Goal: Information Seeking & Learning: Check status

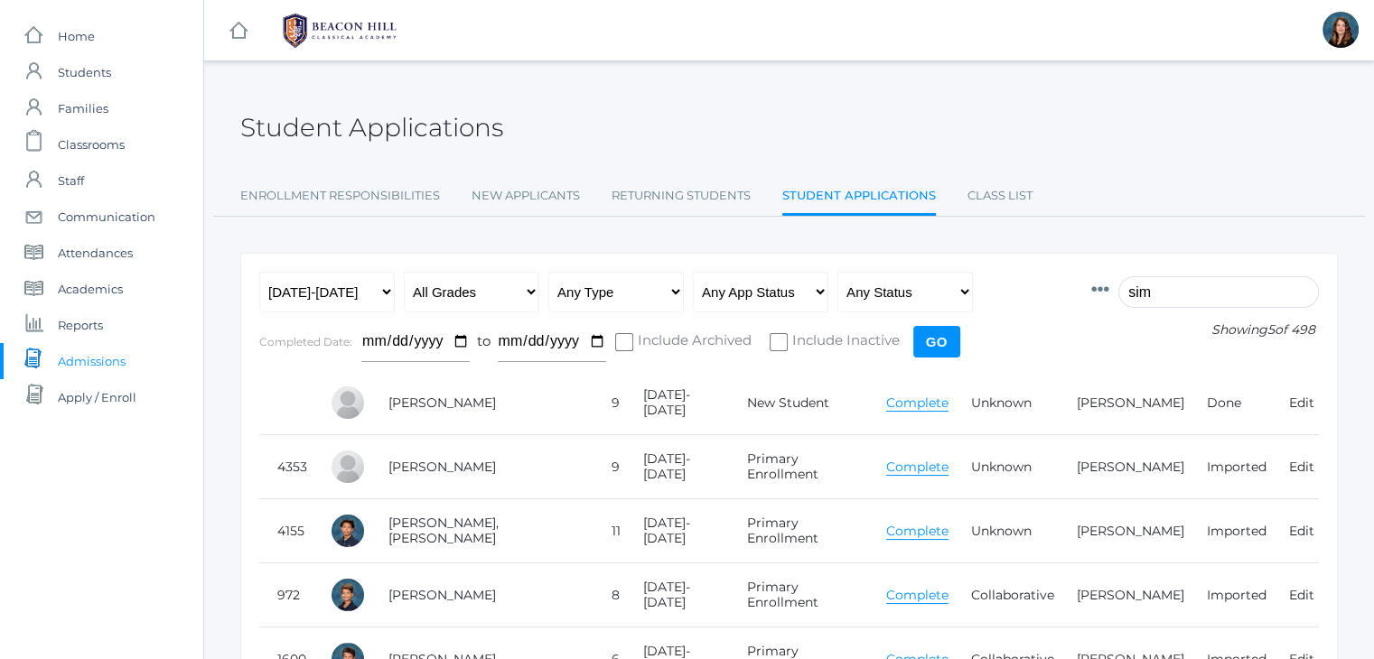
click at [1109, 296] on icon at bounding box center [1100, 290] width 18 height 18
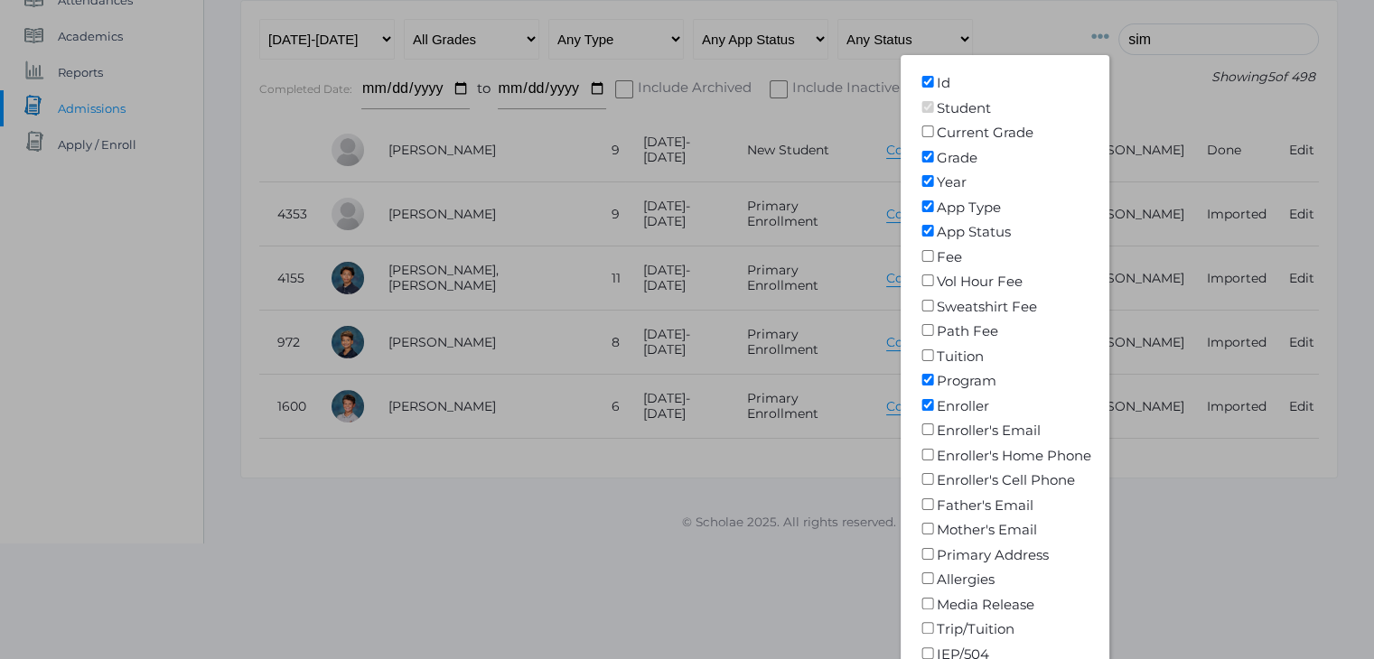
scroll to position [255, 0]
click at [937, 500] on input"] "Father's Email" at bounding box center [928, 503] width 18 height 12
checkbox input"] "true"
click at [937, 527] on input"] "Mother's Email" at bounding box center [928, 527] width 18 height 12
checkbox input"] "true"
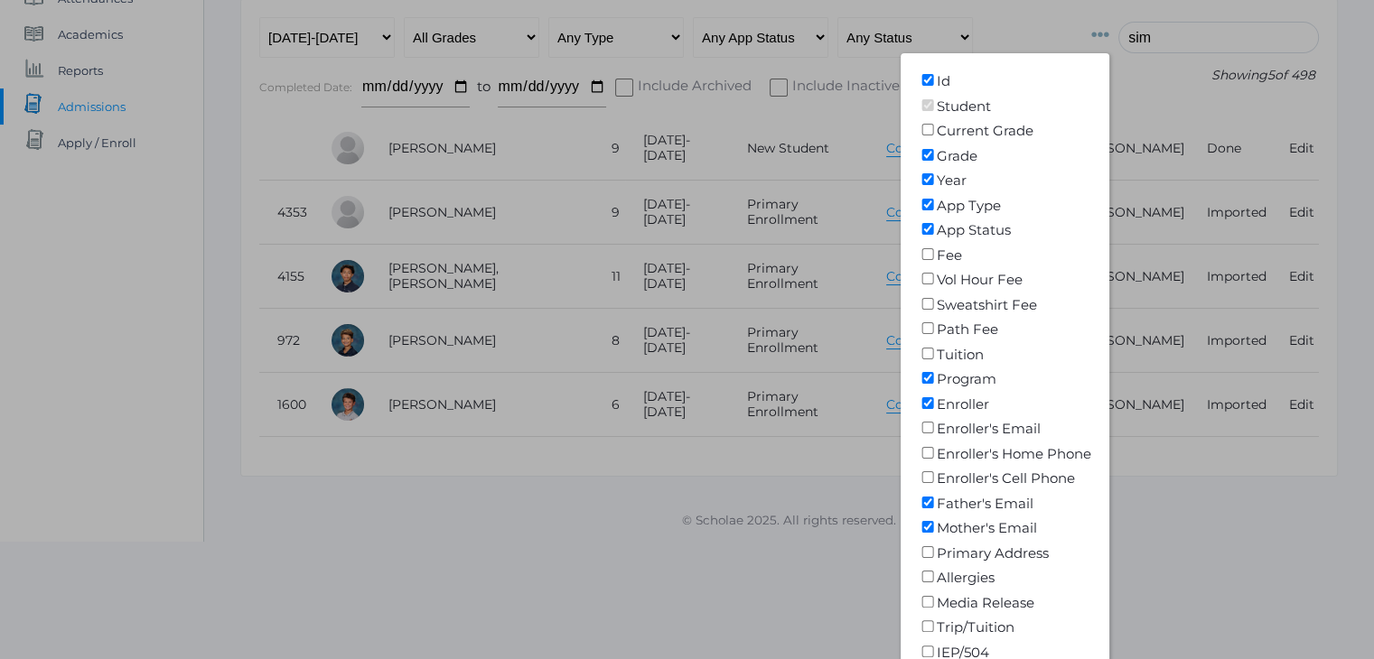
scroll to position [376, 0]
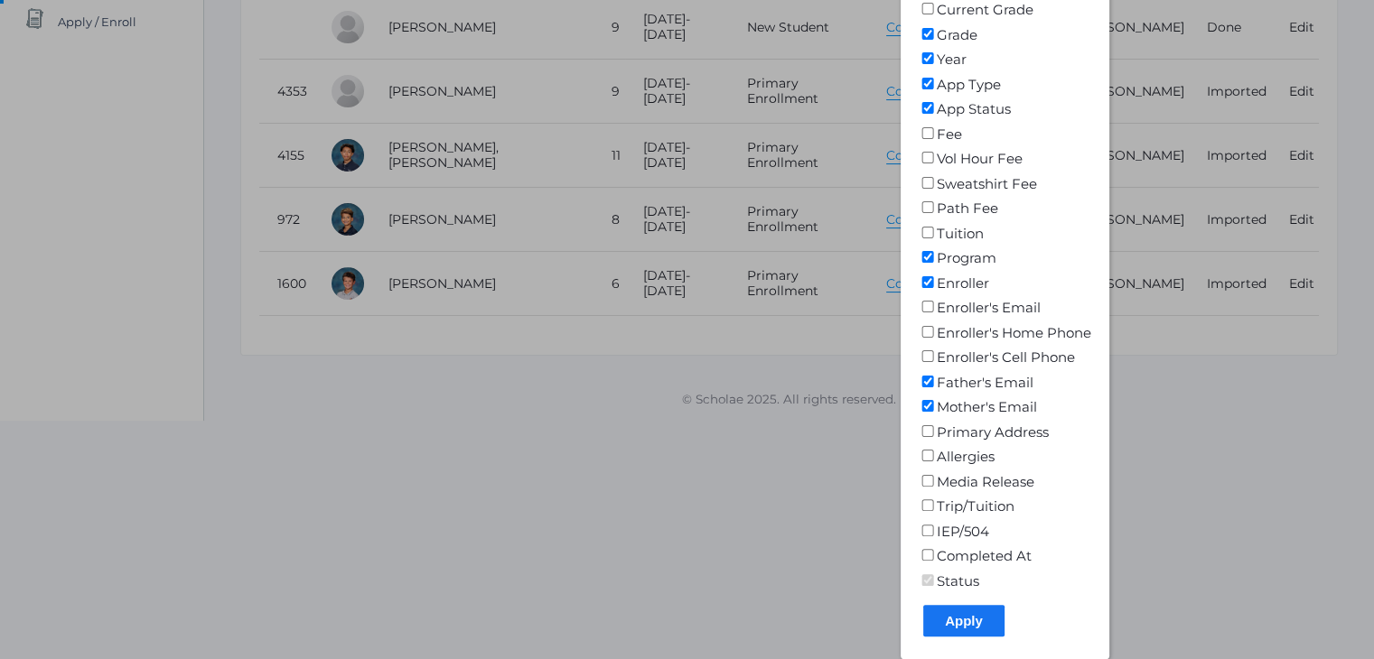
click at [980, 617] on input "Apply" at bounding box center [963, 621] width 81 height 32
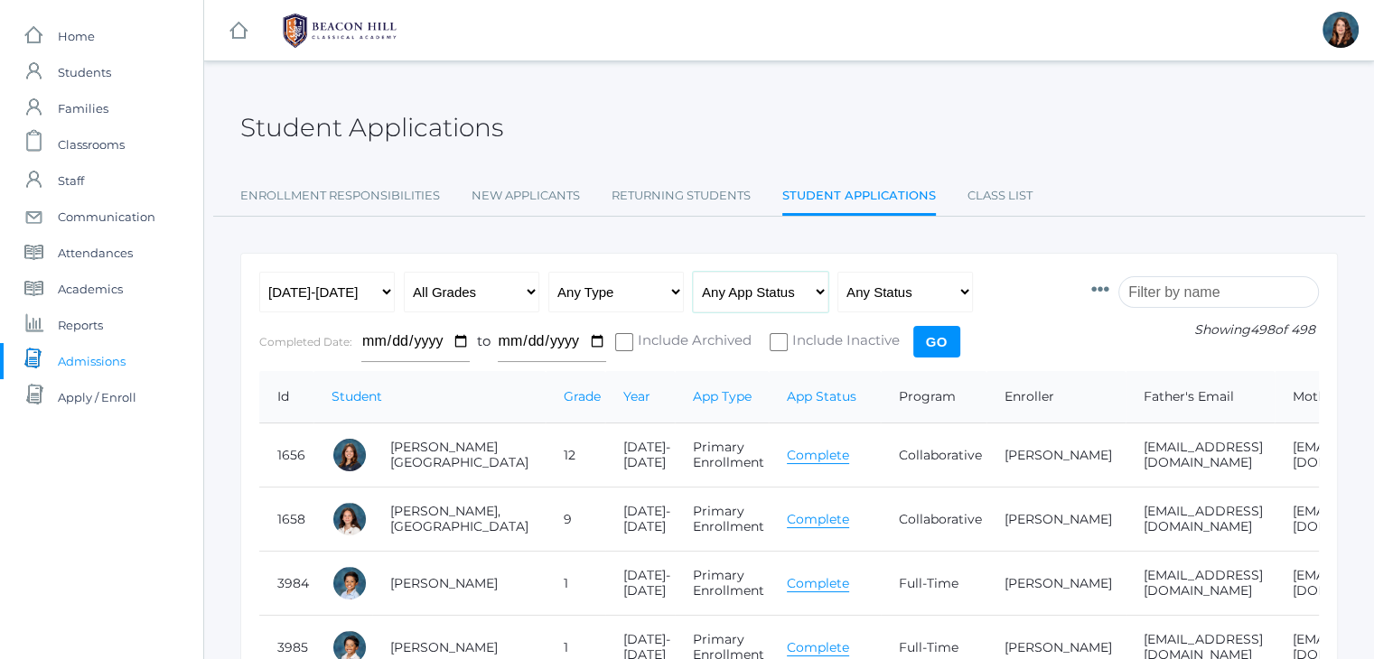
click at [825, 287] on select "Any App Status Not Started In Progress Complete" at bounding box center [761, 292] width 136 height 41
select select "complete"
click at [693, 272] on select "Any App Status Not Started In Progress Complete" at bounding box center [761, 292] width 136 height 41
click at [957, 292] on select "Any Status Ready to Send Sent Done Ready to Import Imported" at bounding box center [905, 292] width 136 height 41
select select "imported"
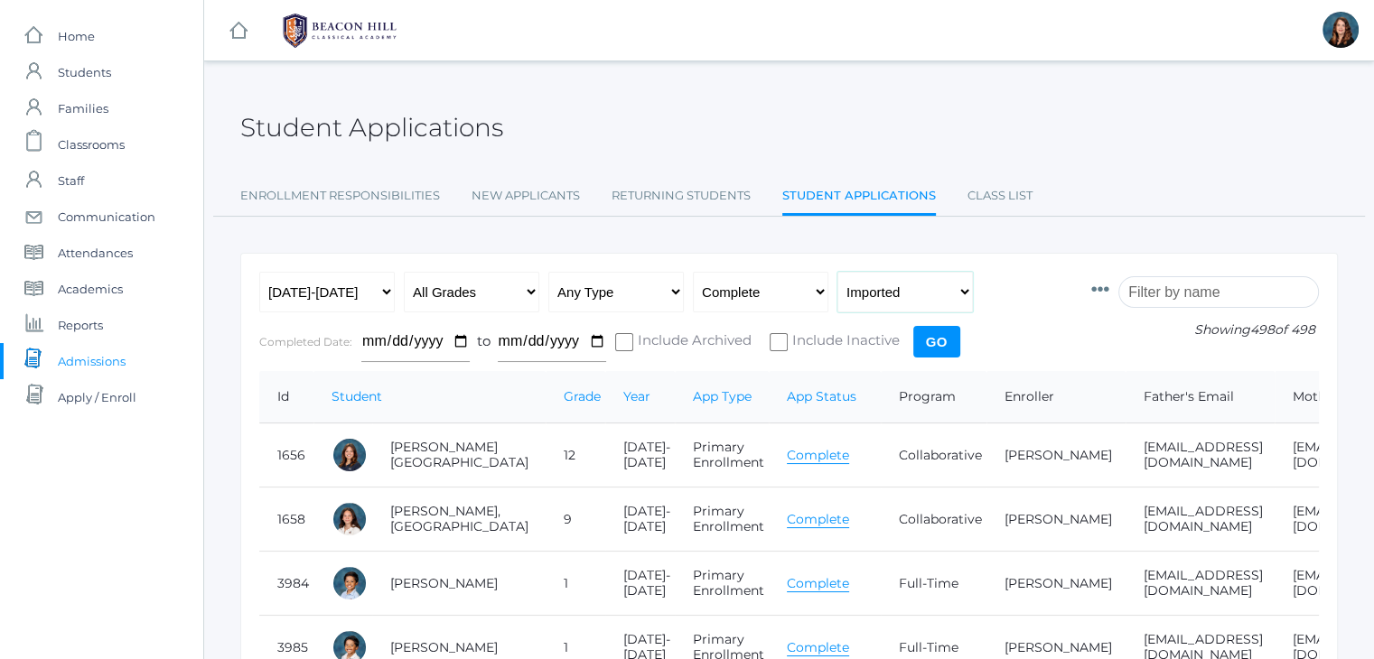
click at [837, 272] on select "Any Status Ready to Send Sent Done Ready to Import Imported" at bounding box center [905, 292] width 136 height 41
click at [924, 345] on input "Go" at bounding box center [936, 342] width 47 height 32
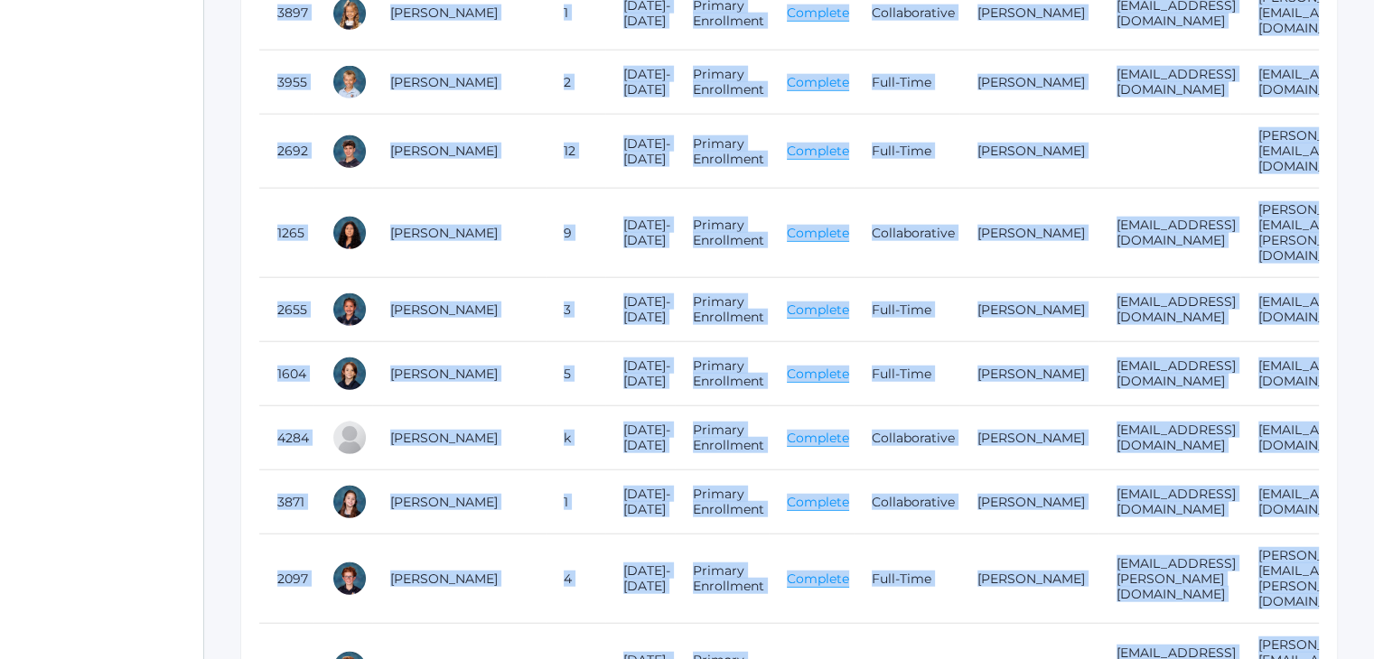
scroll to position [25180, 0]
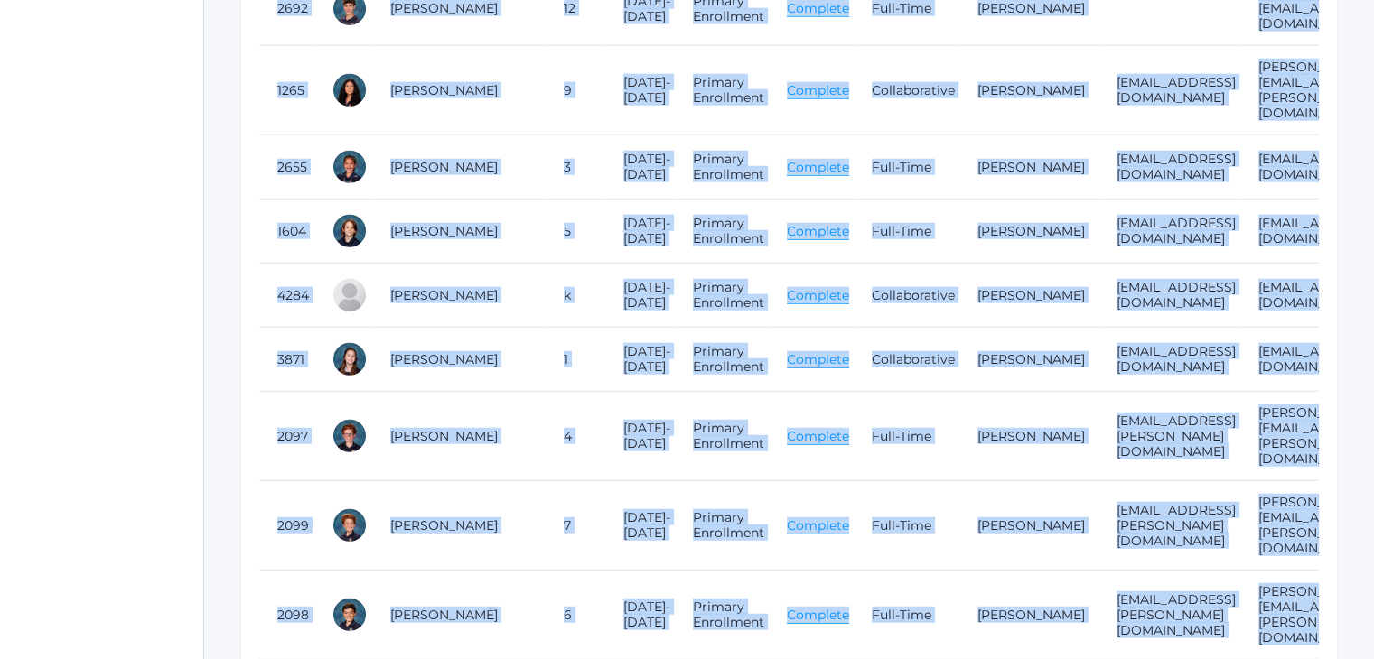
drag, startPoint x: 275, startPoint y: 391, endPoint x: 932, endPoint y: 624, distance: 697.7
copy div "Id Student Grade Year App Type App Status Program Enroller Father's Email Mothe…"
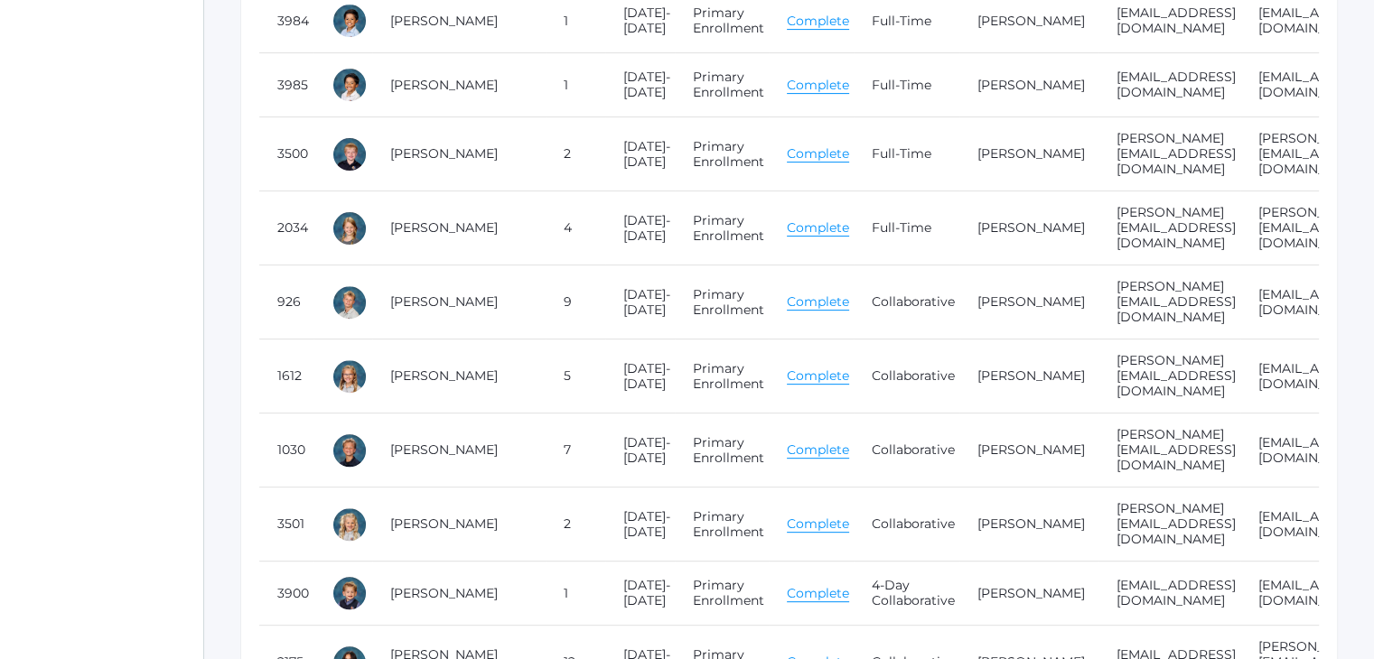
scroll to position [0, 0]
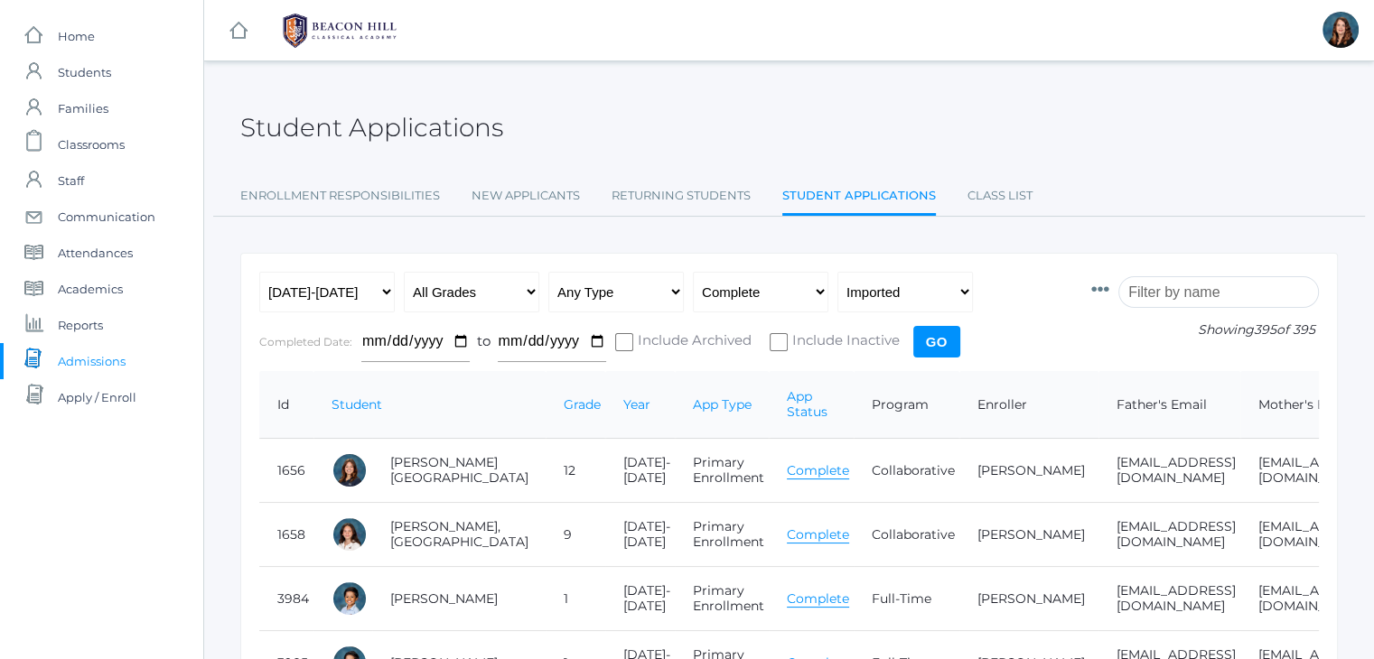
click at [1154, 294] on input "search" at bounding box center [1218, 292] width 201 height 32
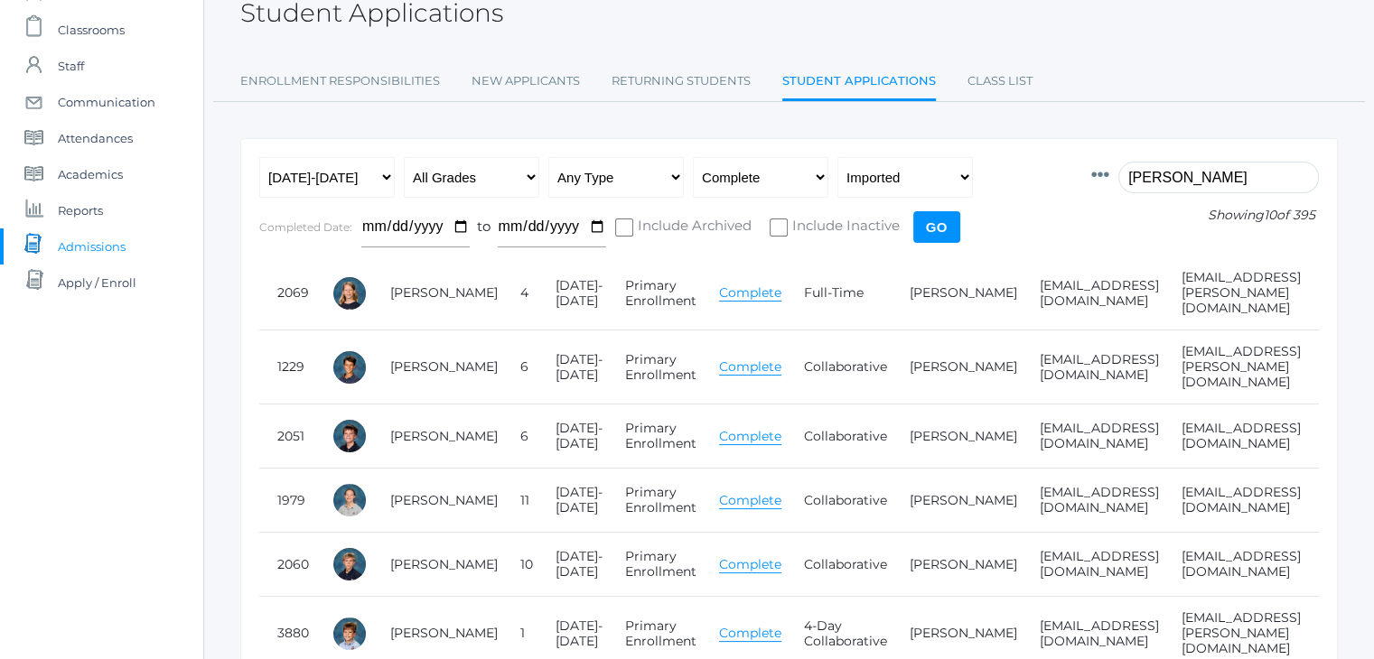
scroll to position [107, 0]
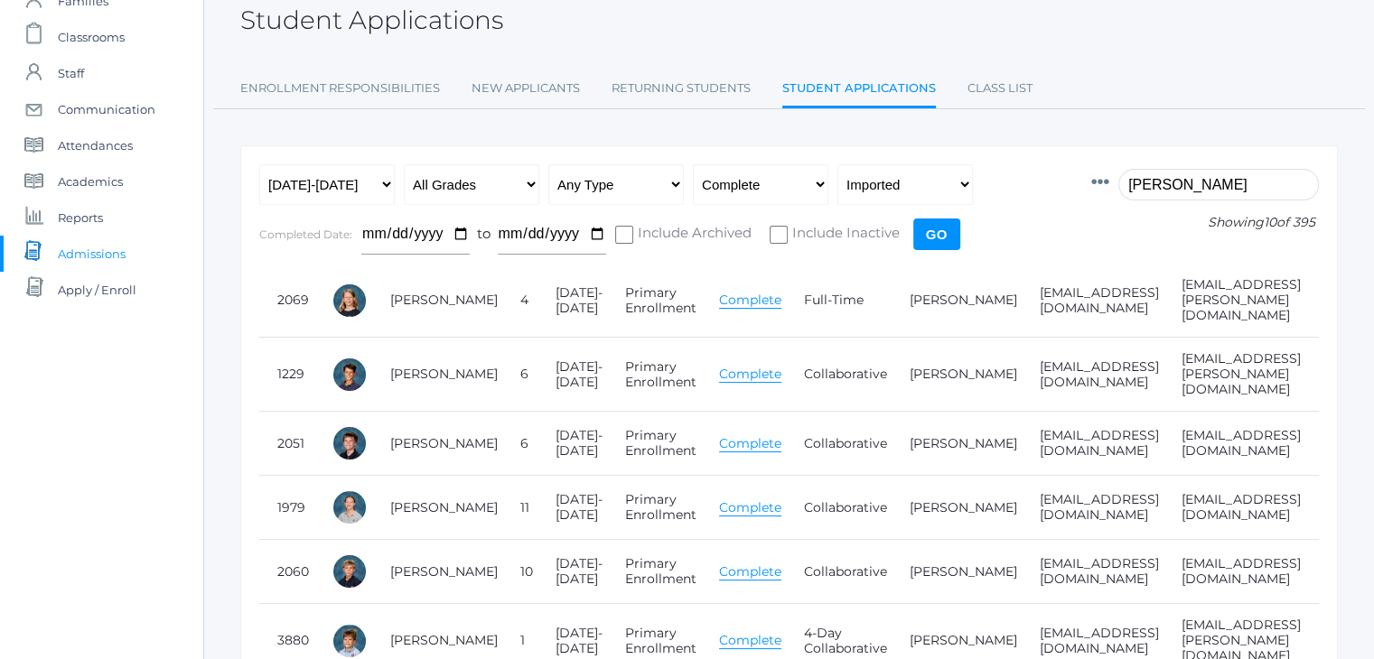
type input "bradley"
click at [820, 184] on select "Any App Status Not Started In Progress Complete" at bounding box center [761, 184] width 136 height 41
select select "any"
click at [693, 164] on select "Any App Status Not Started In Progress Complete" at bounding box center [761, 184] width 136 height 41
click at [946, 238] on input "Go" at bounding box center [936, 235] width 47 height 32
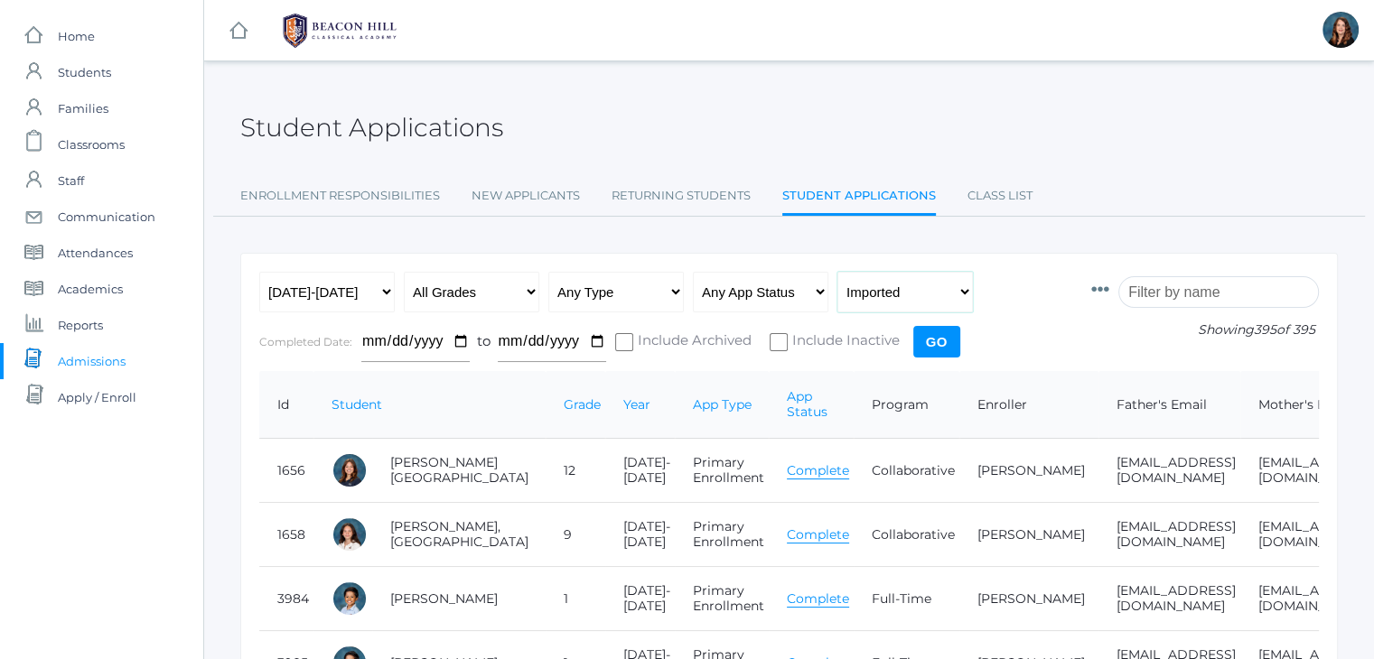
click at [964, 297] on select "Any Status Ready to Send Sent Done Ready to Import Imported" at bounding box center [905, 292] width 136 height 41
select select "any"
click at [837, 272] on select "Any Status Ready to Send Sent Done Ready to Import Imported" at bounding box center [905, 292] width 136 height 41
click at [943, 336] on input "Go" at bounding box center [936, 342] width 47 height 32
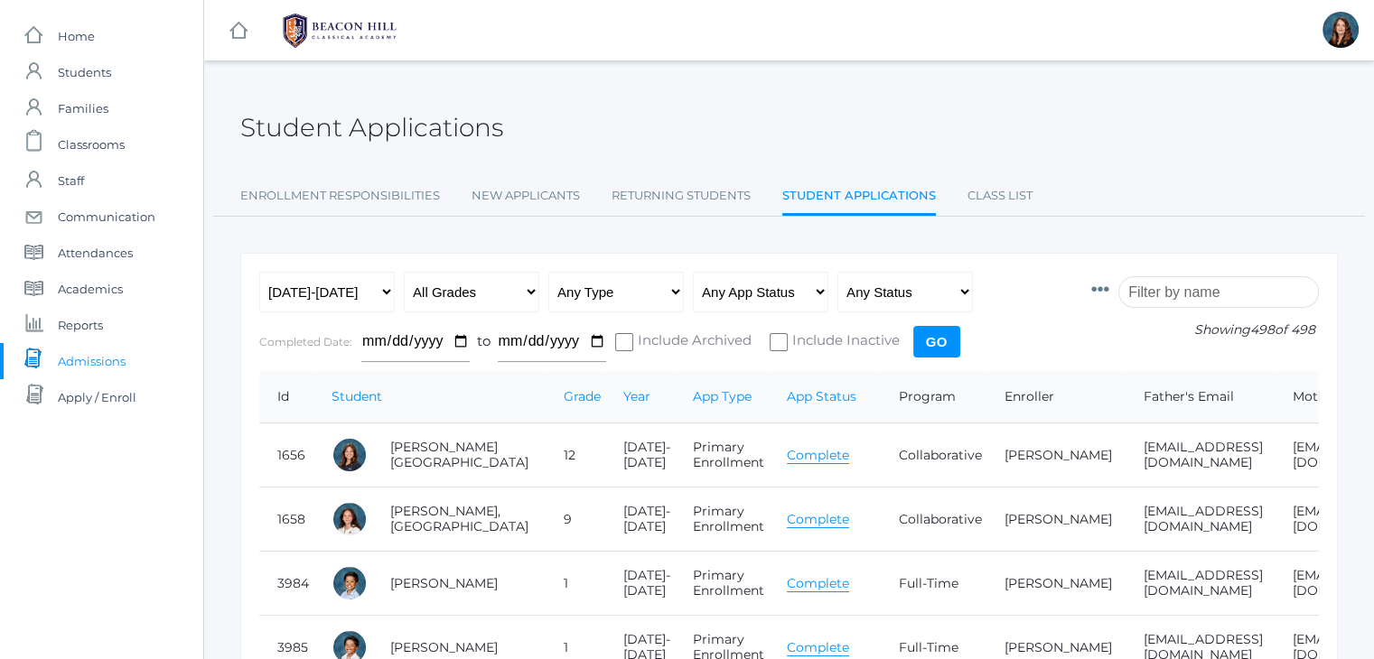
click at [1219, 290] on input "search" at bounding box center [1218, 292] width 201 height 32
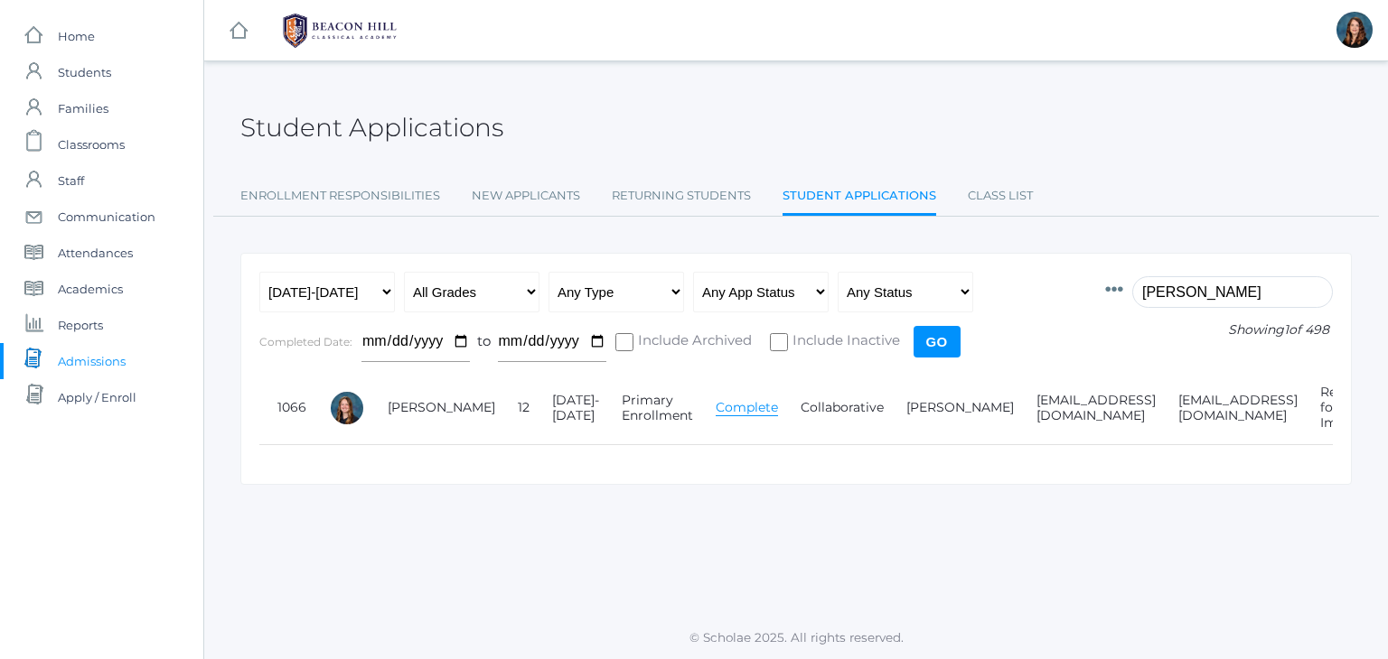
type input "noelle"
click at [820, 295] on select "Any App Status Not Started In Progress Complete" at bounding box center [761, 292] width 136 height 41
select select "complete"
click at [693, 272] on select "Any App Status Not Started In Progress Complete" at bounding box center [761, 292] width 136 height 41
click at [925, 342] on input "Go" at bounding box center [936, 342] width 47 height 32
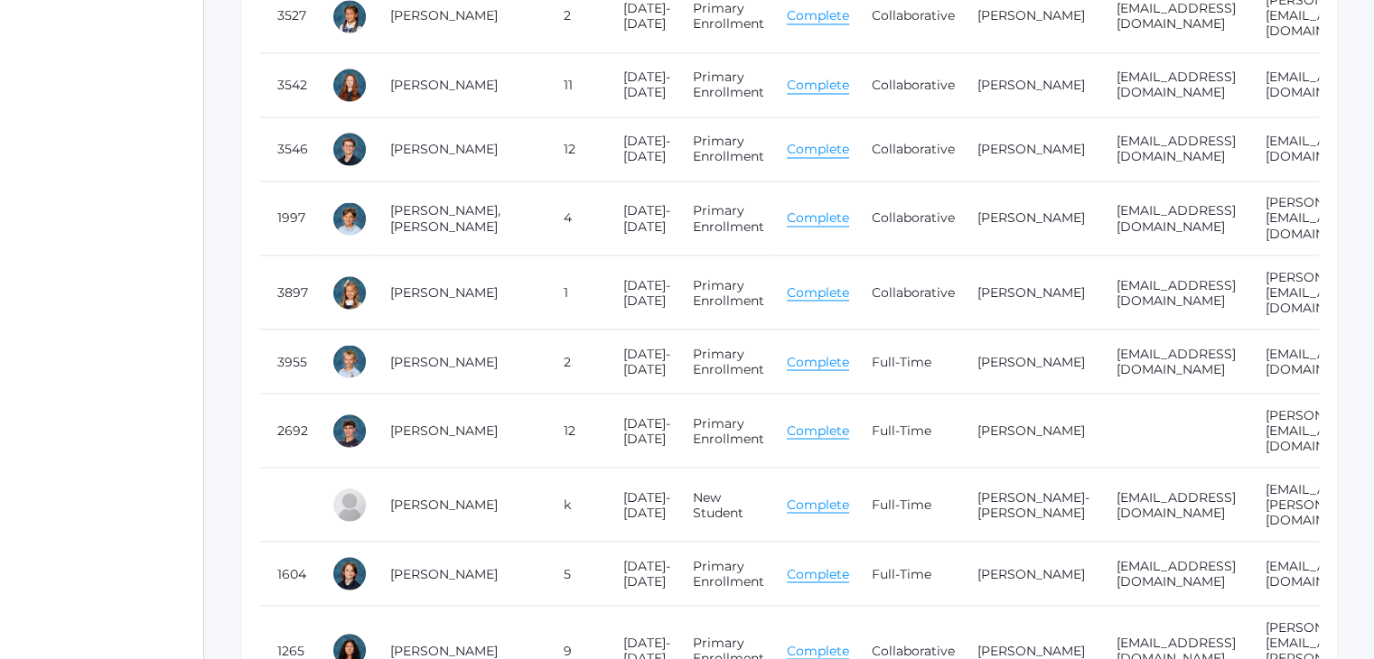
scroll to position [30946, 0]
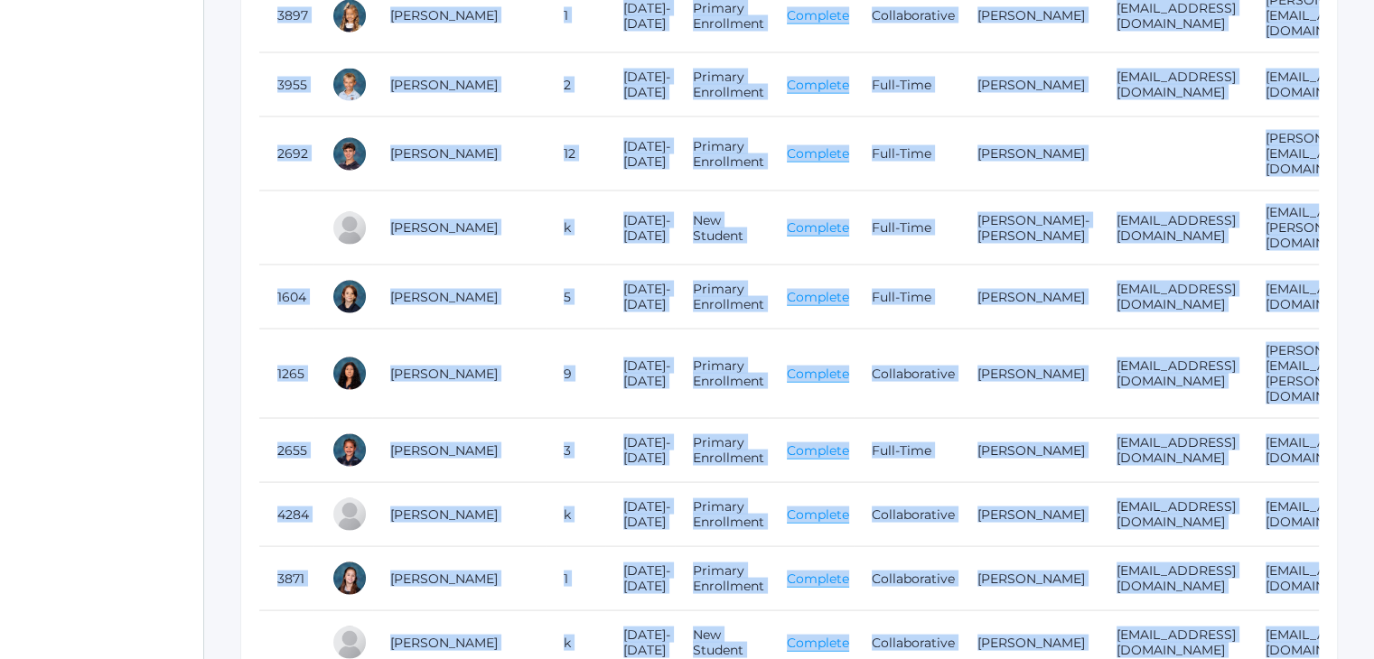
drag, startPoint x: 271, startPoint y: 389, endPoint x: 1079, endPoint y: 630, distance: 842.6
copy div "Id Student Grade Year App Type App Status Program Enroller Father's Email Mothe…"
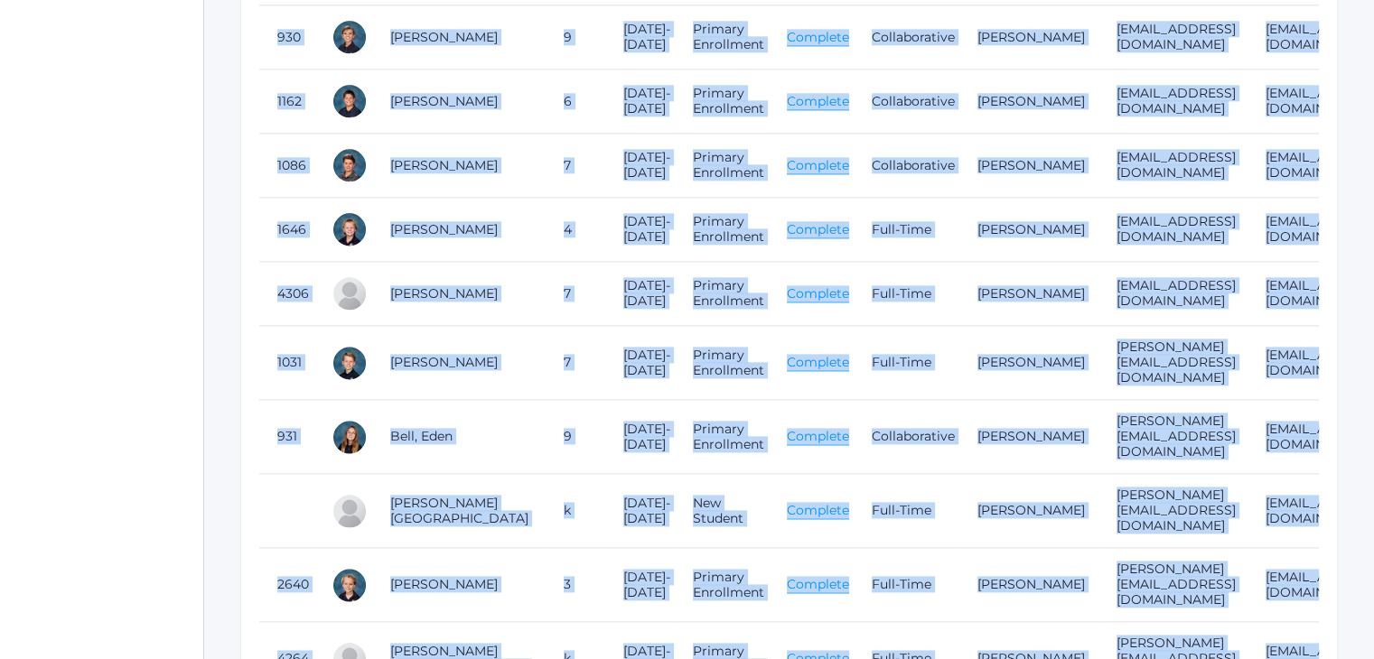
scroll to position [0, 0]
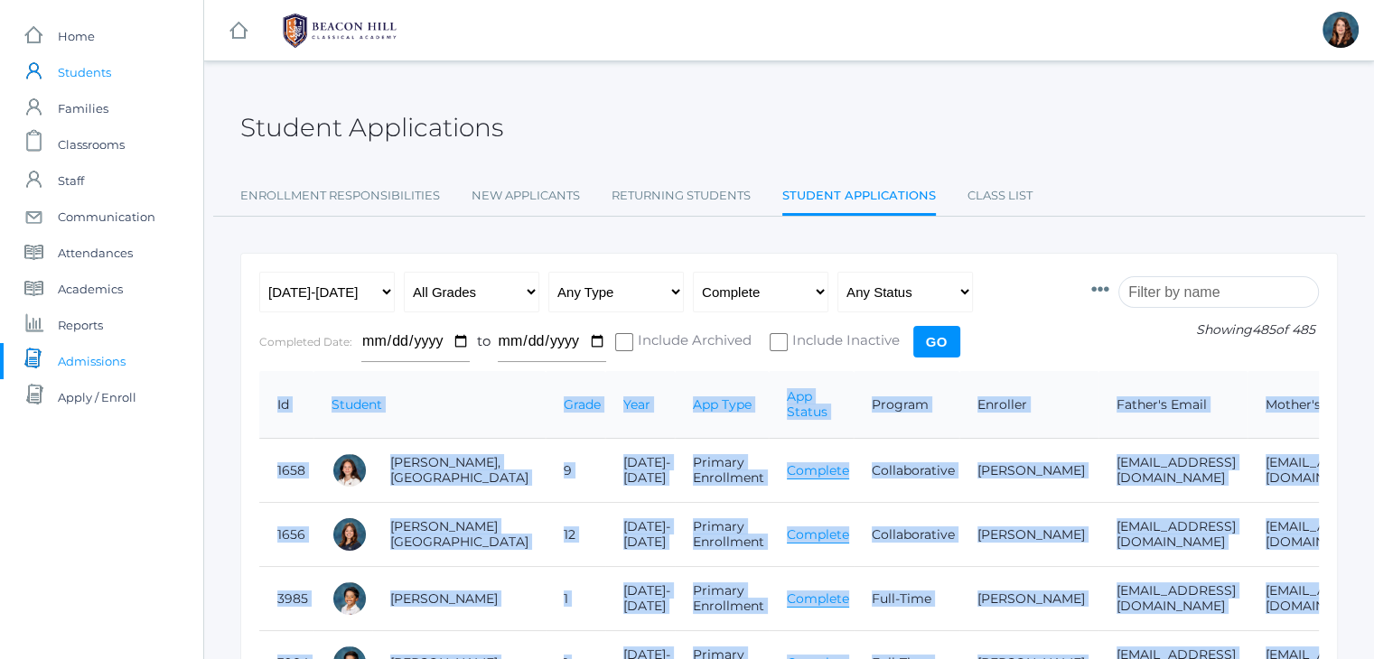
click at [112, 85] on link "icons/user/plain Created with Sketch. Students" at bounding box center [101, 72] width 203 height 36
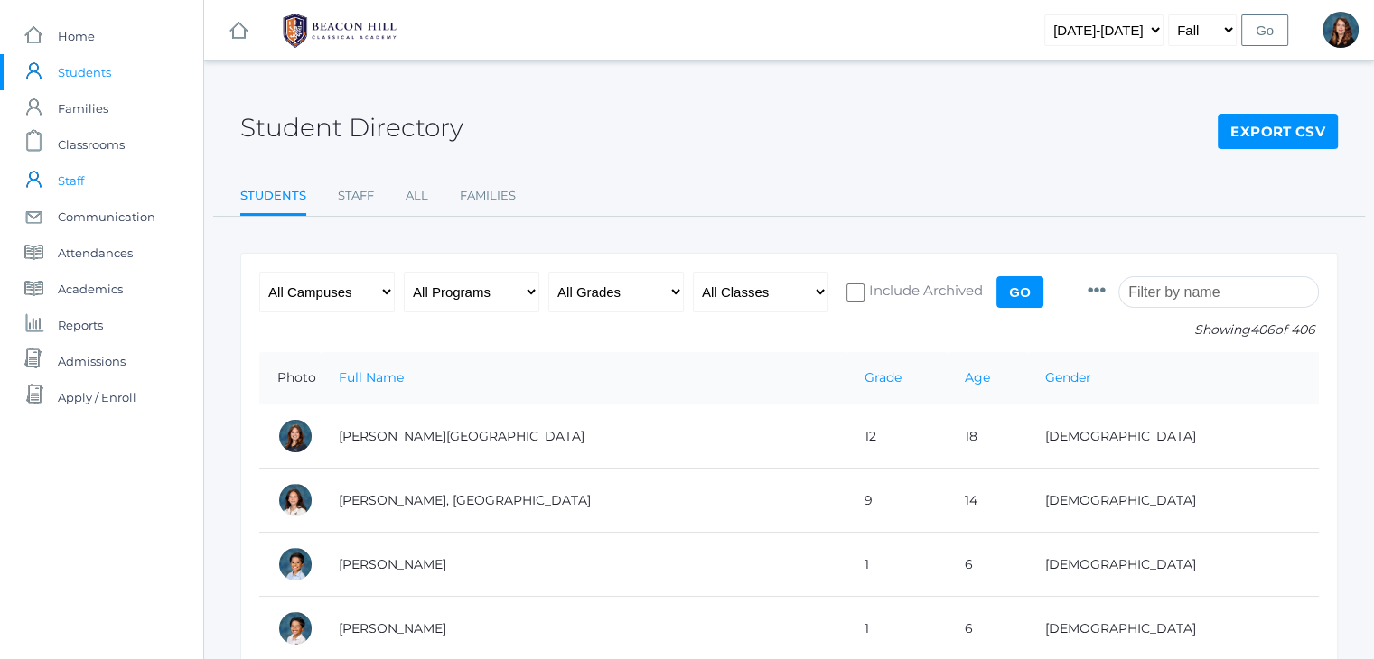
click at [96, 174] on link "icons/user/plain Created with Sketch. Staff" at bounding box center [101, 181] width 203 height 36
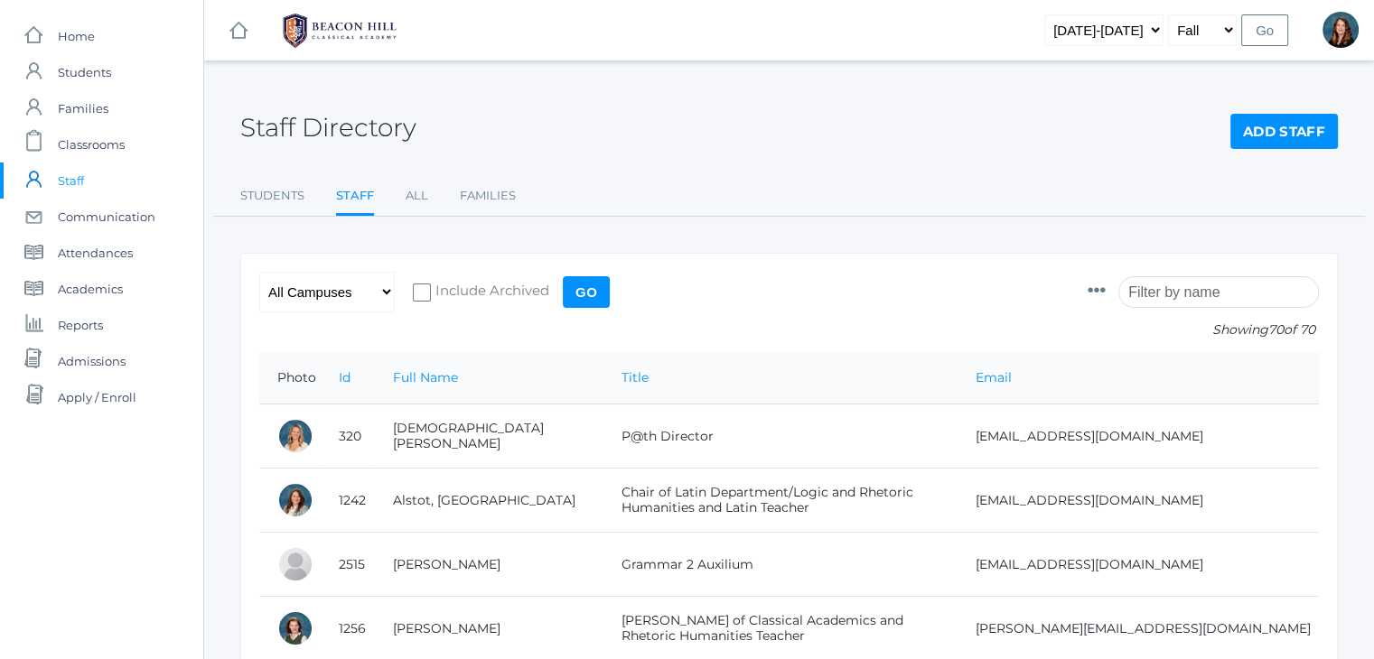
drag, startPoint x: 275, startPoint y: 329, endPoint x: 276, endPoint y: 343, distance: 14.5
click at [276, 343] on div "All Campuses [GEOGRAPHIC_DATA] Include Archived Go" at bounding box center [436, 312] width 355 height 80
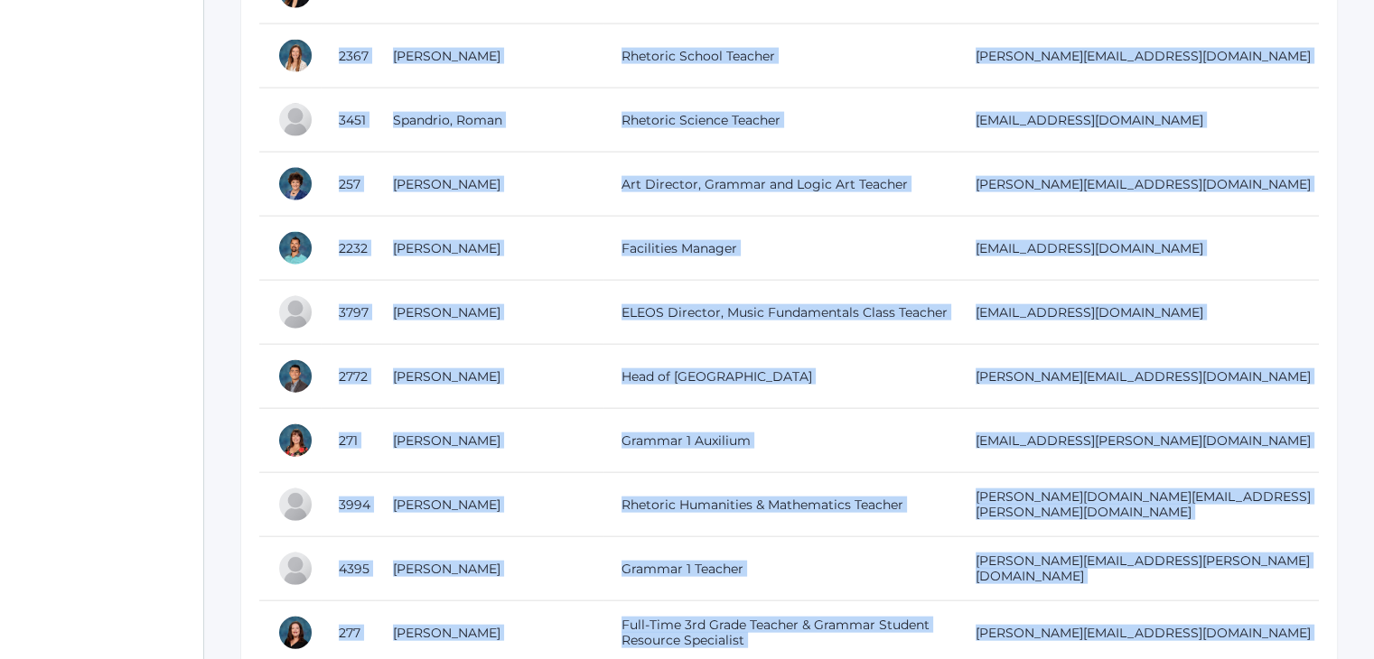
scroll to position [4360, 0]
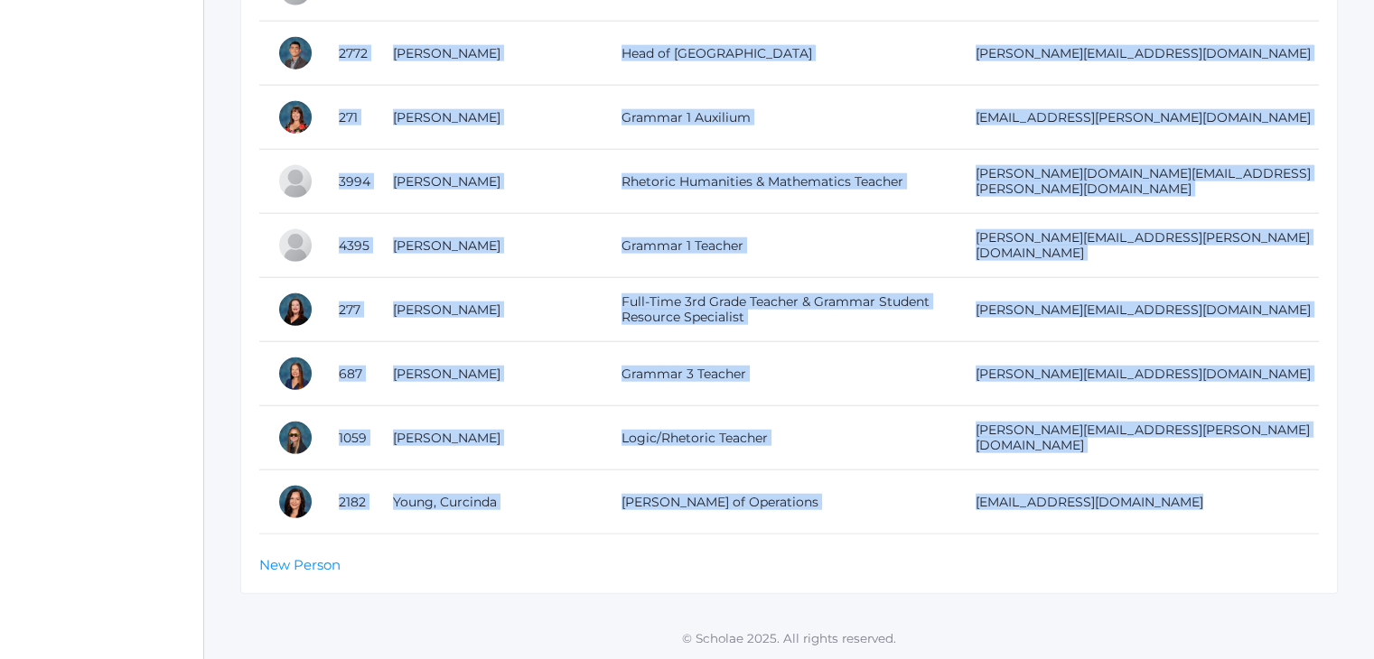
drag, startPoint x: 275, startPoint y: 362, endPoint x: 1265, endPoint y: 549, distance: 1007.6
copy div "Photo Id Full Name Title Email 320 [DEMOGRAPHIC_DATA][PERSON_NAME] Director [PE…"
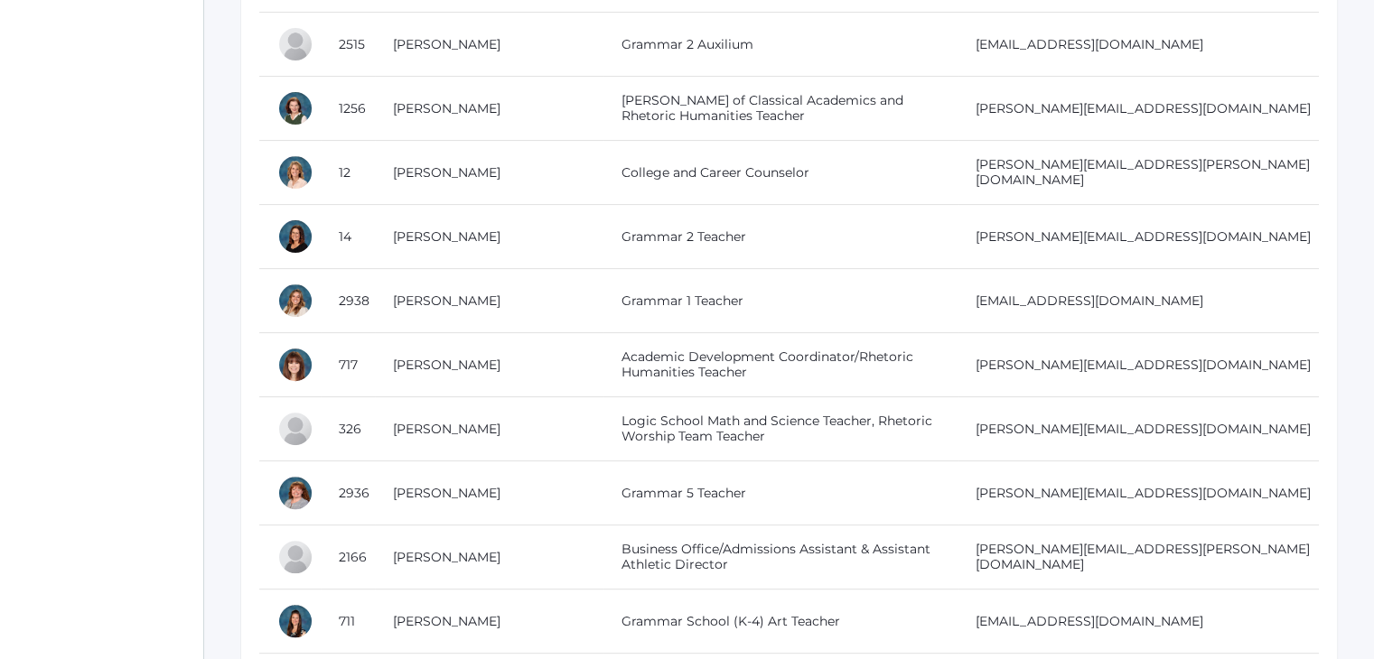
scroll to position [0, 0]
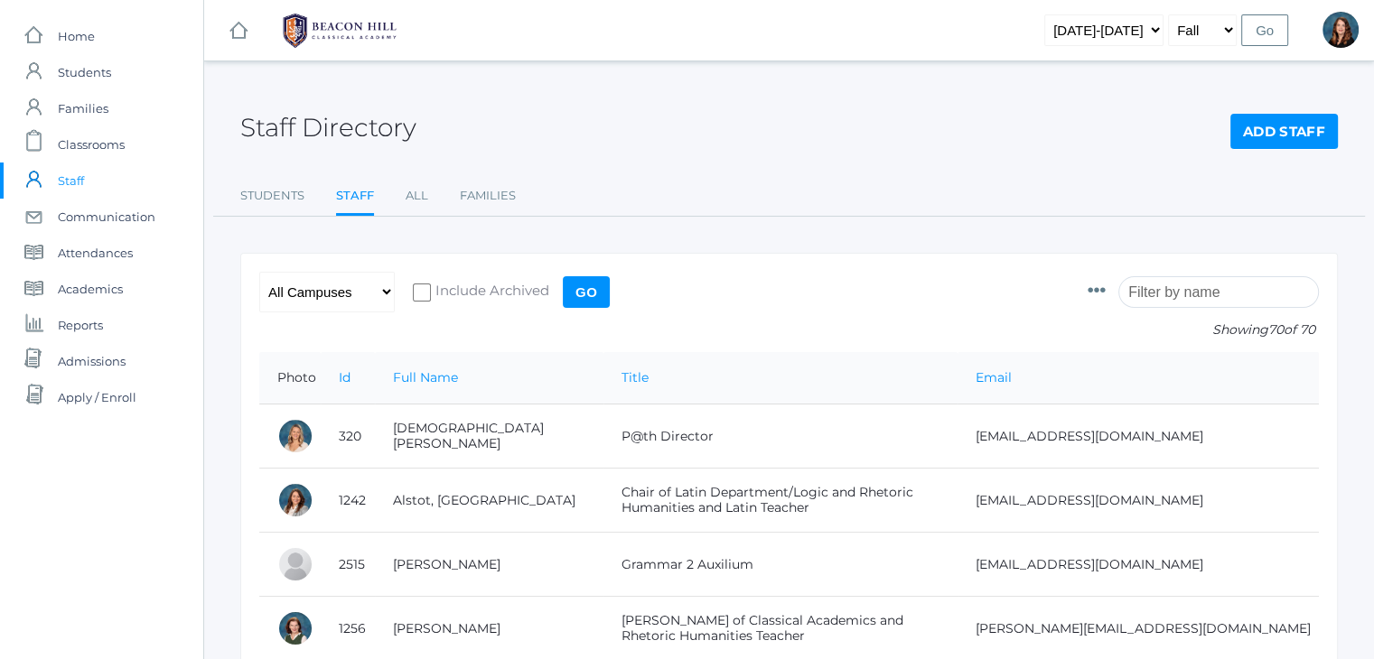
click at [973, 115] on div "Staff Directory Add Staff" at bounding box center [789, 117] width 1098 height 67
